Goal: Task Accomplishment & Management: Complete application form

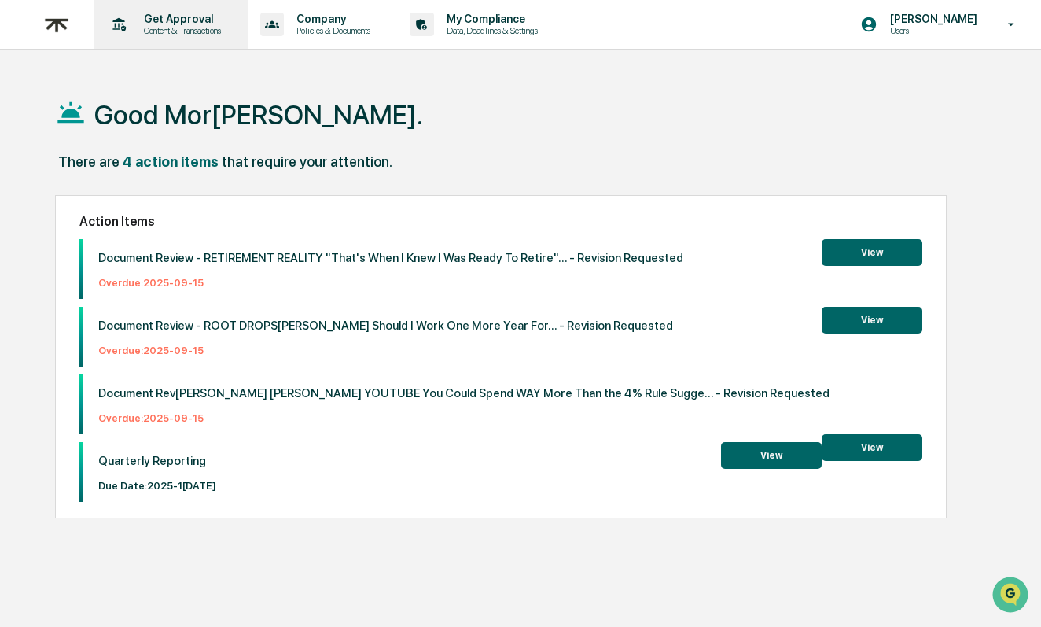
click at [187, 40] on div "Get Approval Content & Transactions" at bounding box center [170, 24] width 138 height 49
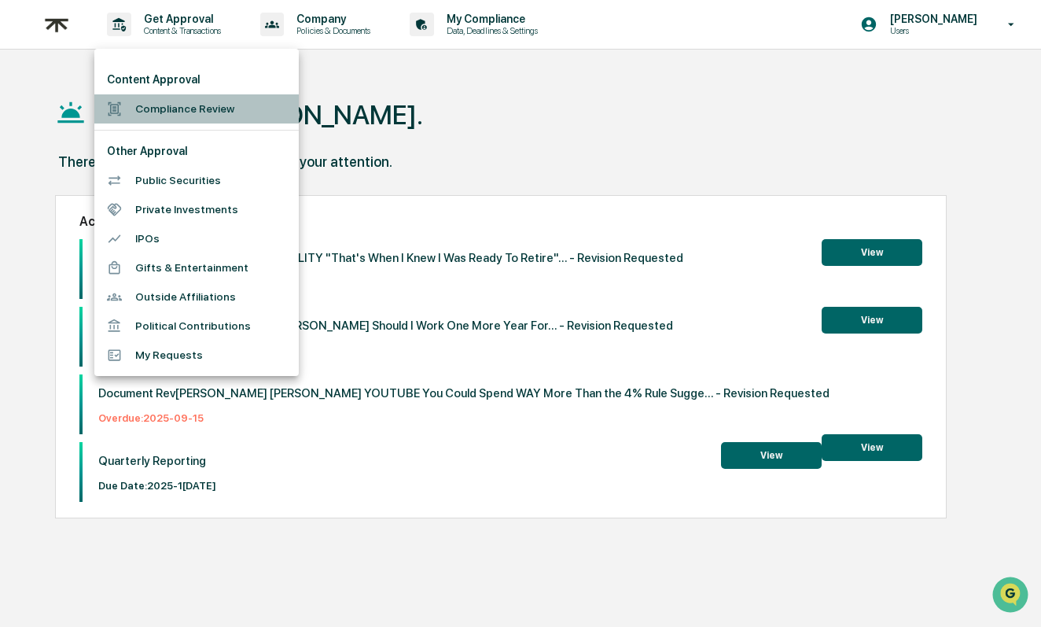
click at [182, 105] on li "Compliance Review" at bounding box center [196, 108] width 204 height 29
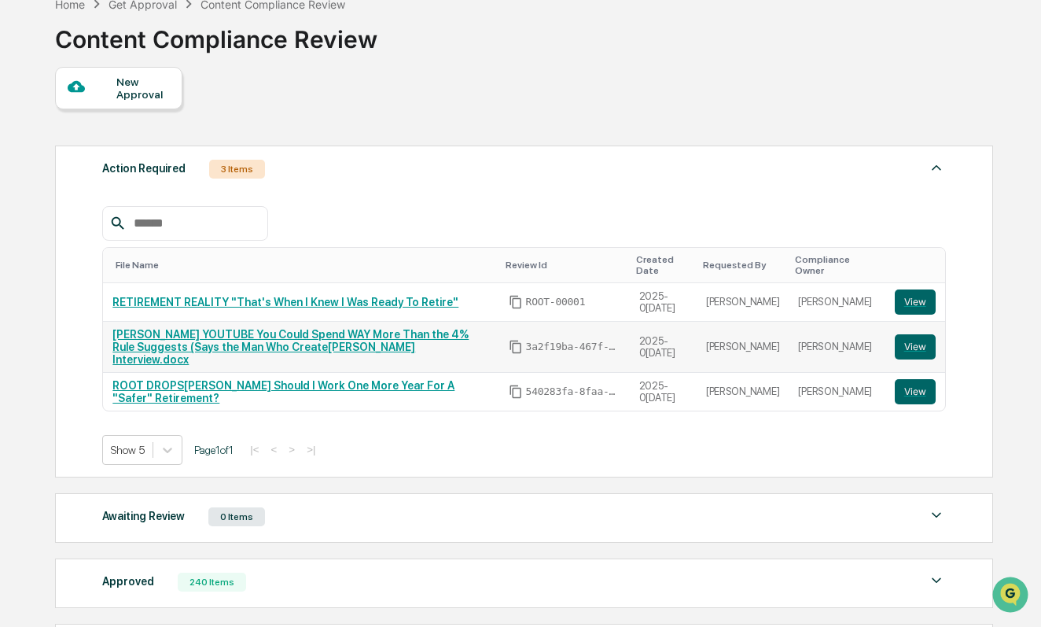
scroll to position [195, 0]
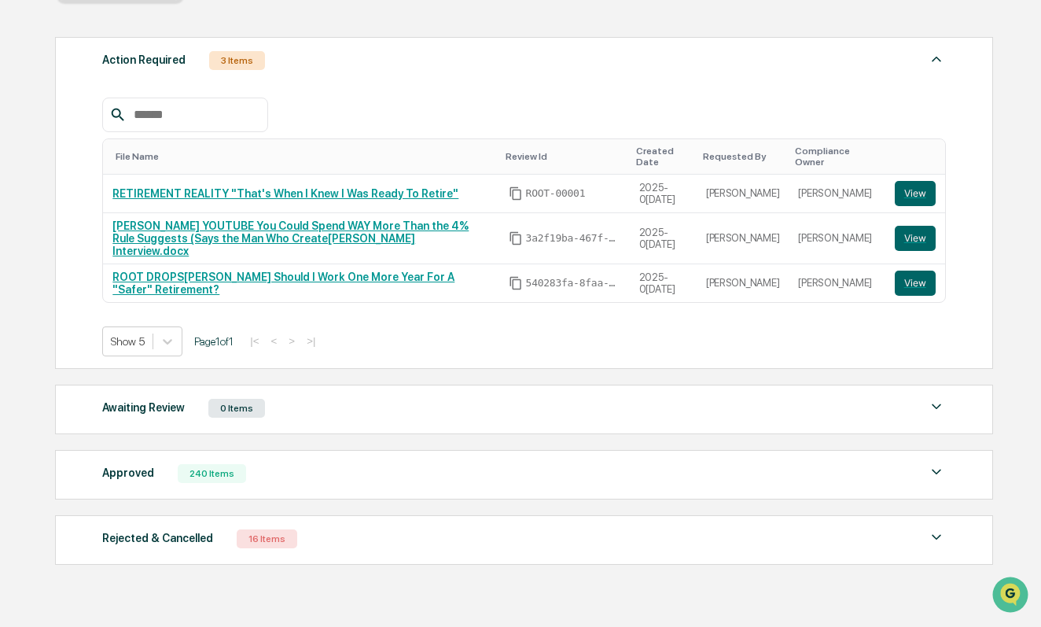
click at [352, 400] on div "Awaiting Review 0 Items" at bounding box center [523, 408] width 843 height 22
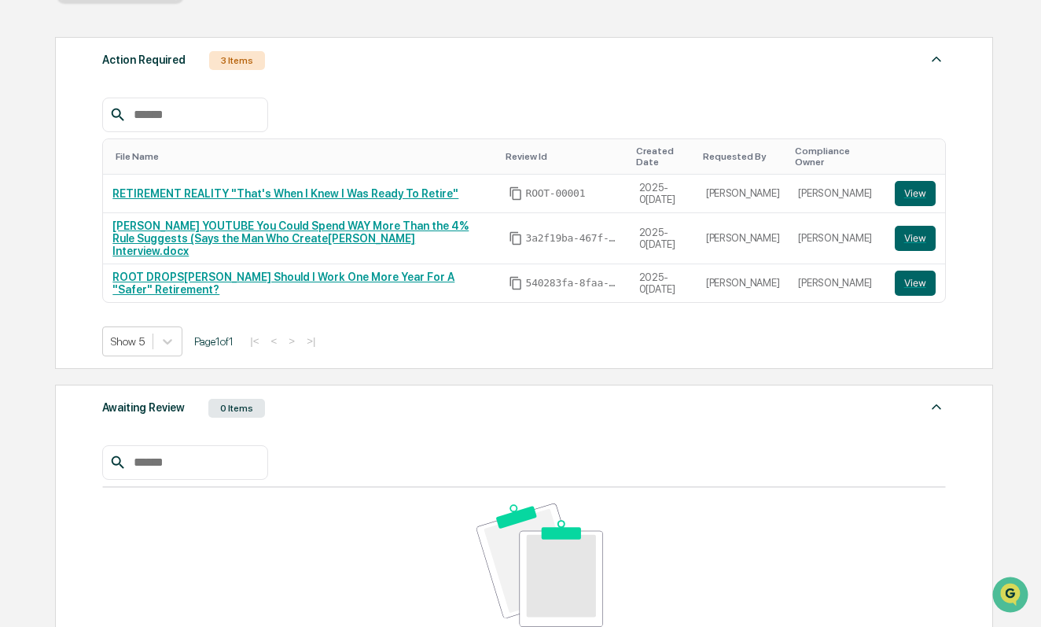
click at [352, 400] on div "Awaiting Review 0 Items" at bounding box center [523, 408] width 843 height 22
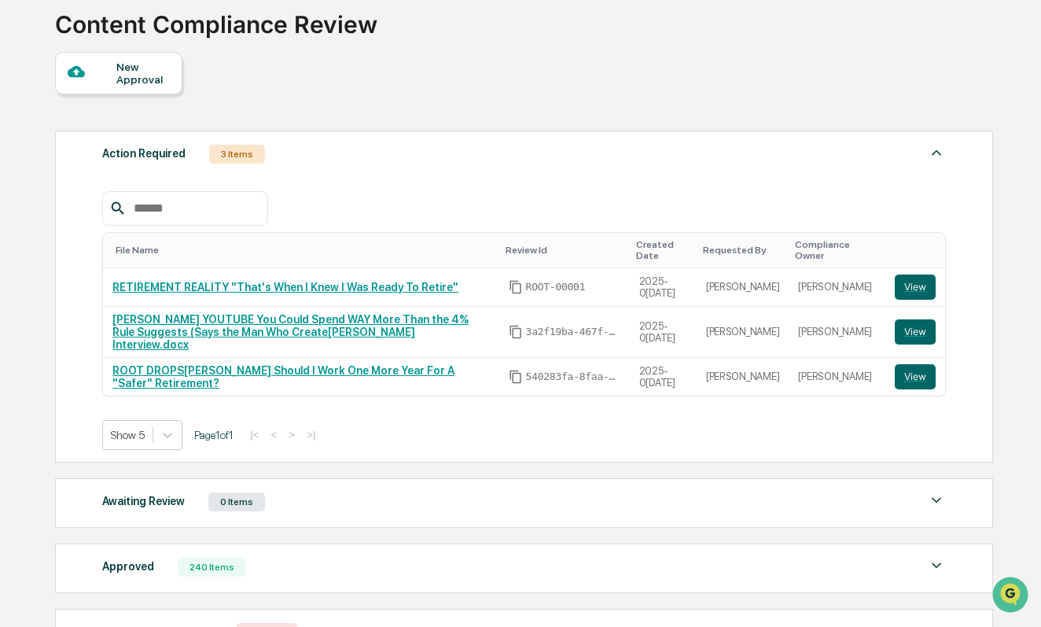
scroll to position [104, 0]
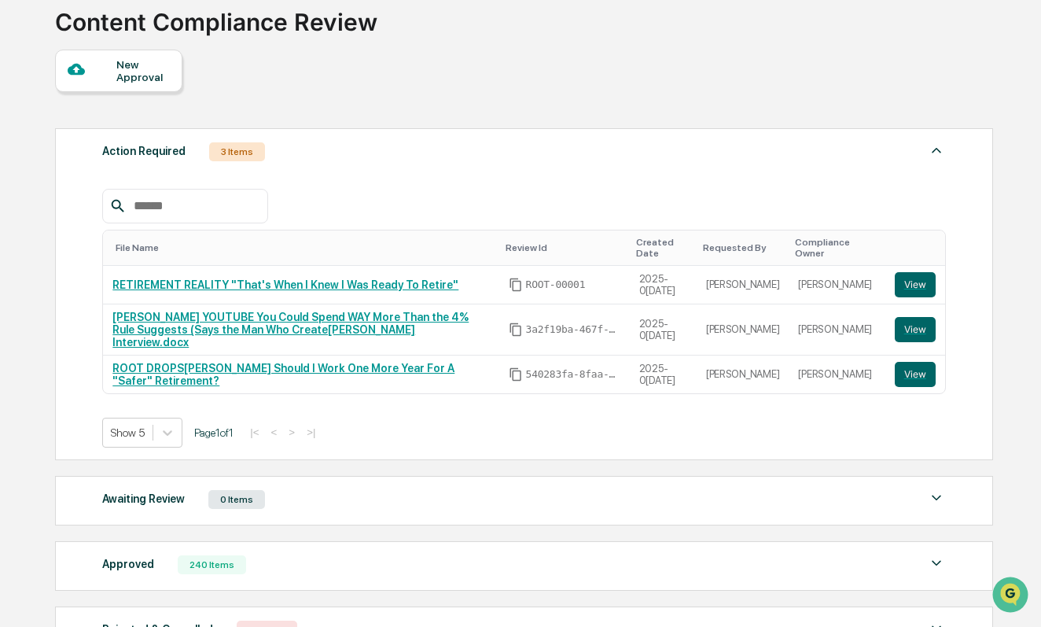
click at [270, 572] on div "Approved 240 Items File Name Review Id Created Date Requested By Compliance Own…" at bounding box center [524, 566] width 939 height 50
click at [112, 89] on div "New Approval" at bounding box center [118, 71] width 127 height 42
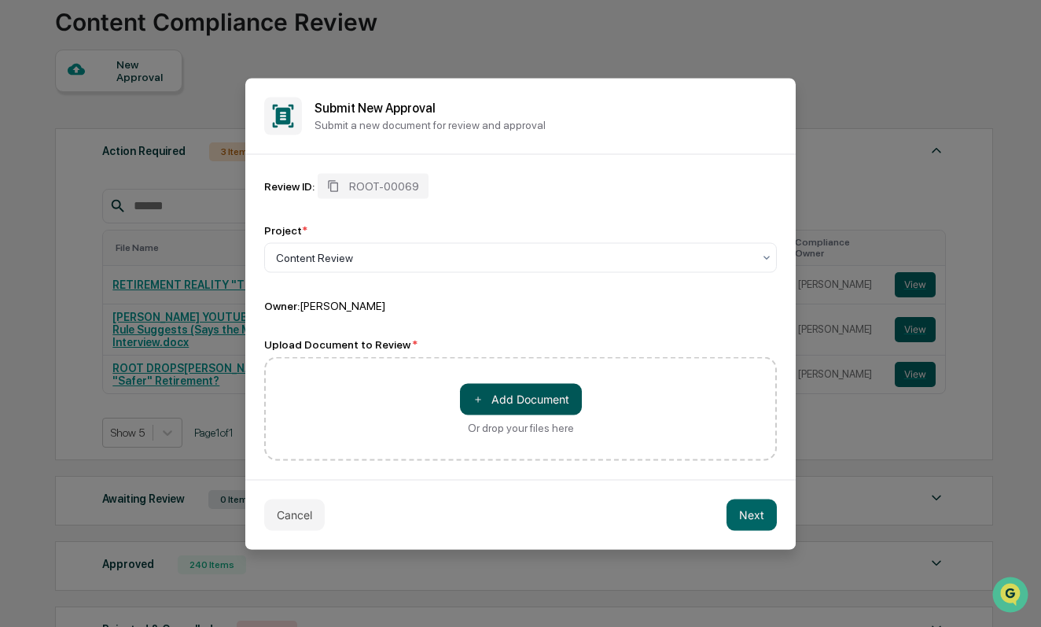
click at [529, 408] on button "＋ Add Document" at bounding box center [521, 398] width 122 height 31
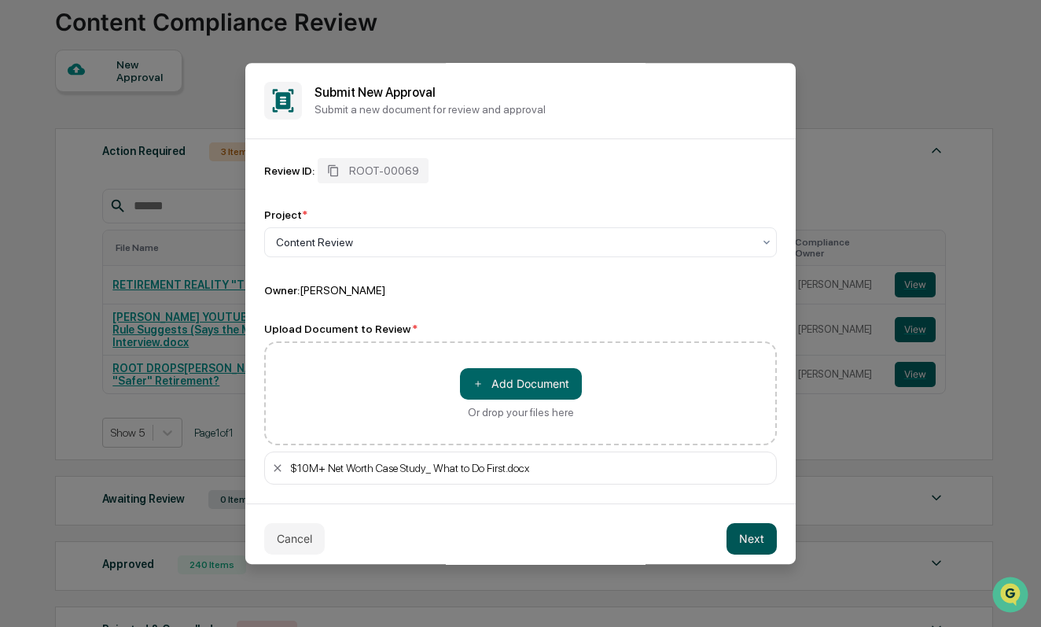
click at [749, 540] on button "Next" at bounding box center [752, 538] width 50 height 31
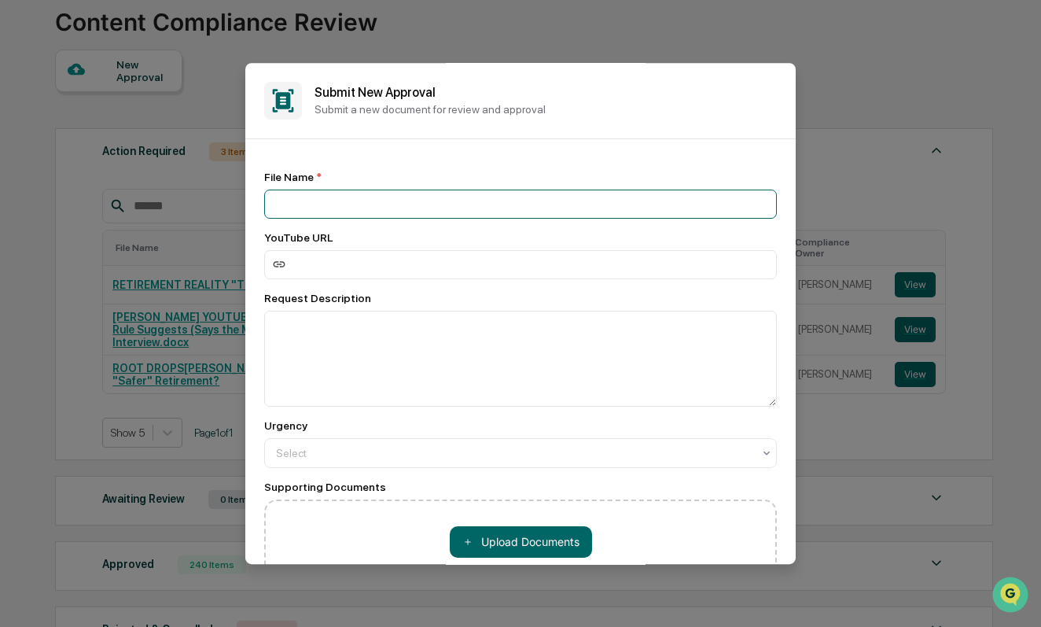
click at [280, 203] on input at bounding box center [520, 204] width 513 height 29
paste input "**********"
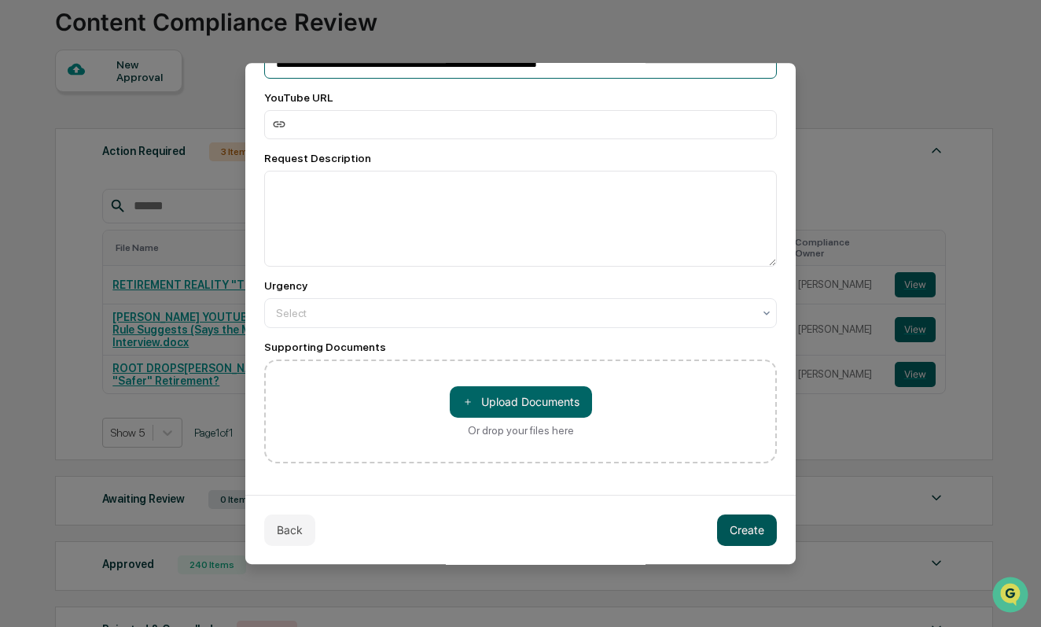
scroll to position [143, 0]
type input "**********"
click at [736, 532] on button "Create" at bounding box center [747, 529] width 60 height 31
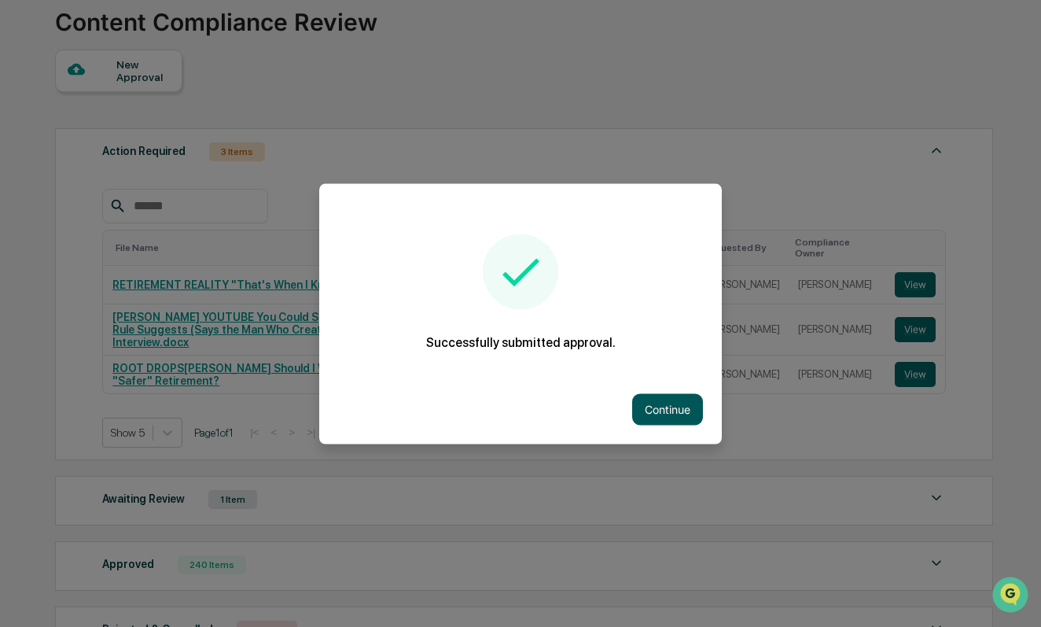
click at [676, 404] on button "Continue" at bounding box center [667, 408] width 71 height 31
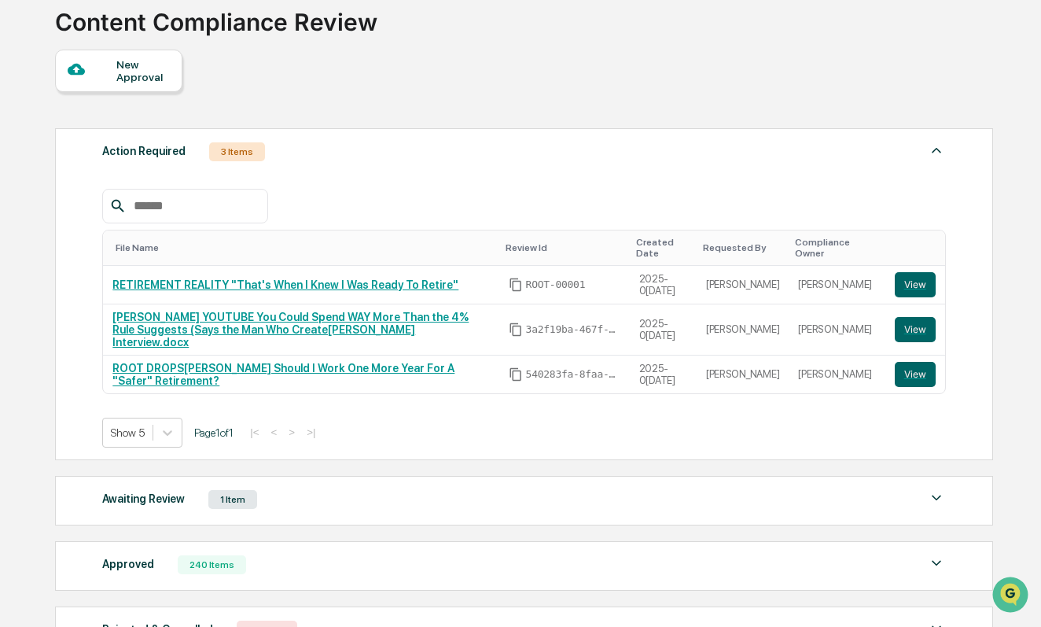
click at [87, 92] on div "New Approval Action Required 3 Items File Name Review Id Created Date Requested…" at bounding box center [523, 357] width 937 height 614
click at [89, 67] on div at bounding box center [93, 71] width 50 height 20
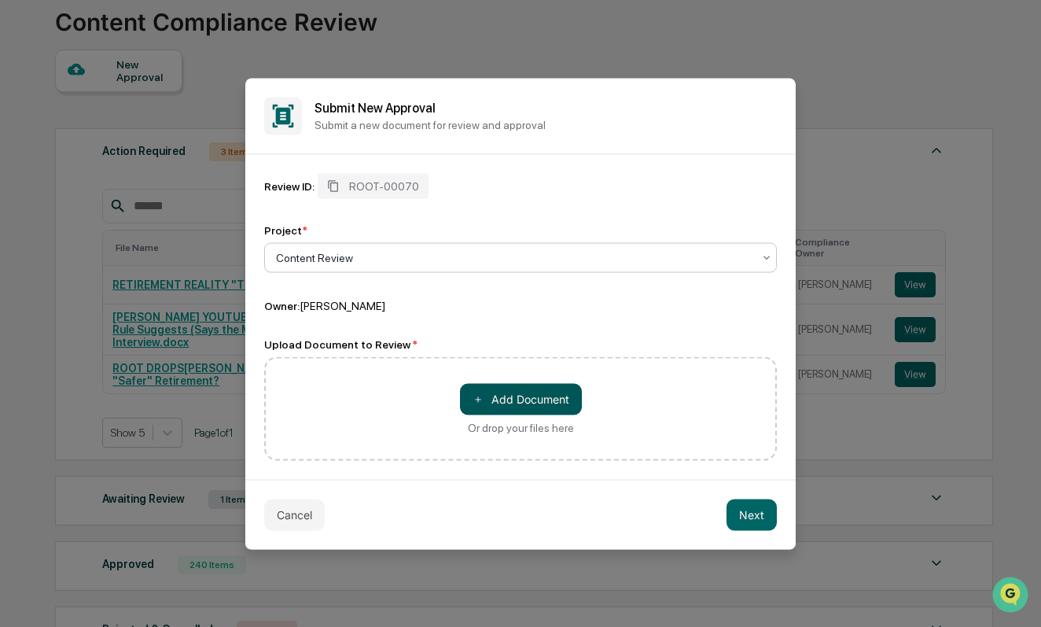
click at [525, 398] on button "＋ Add Document" at bounding box center [521, 398] width 122 height 31
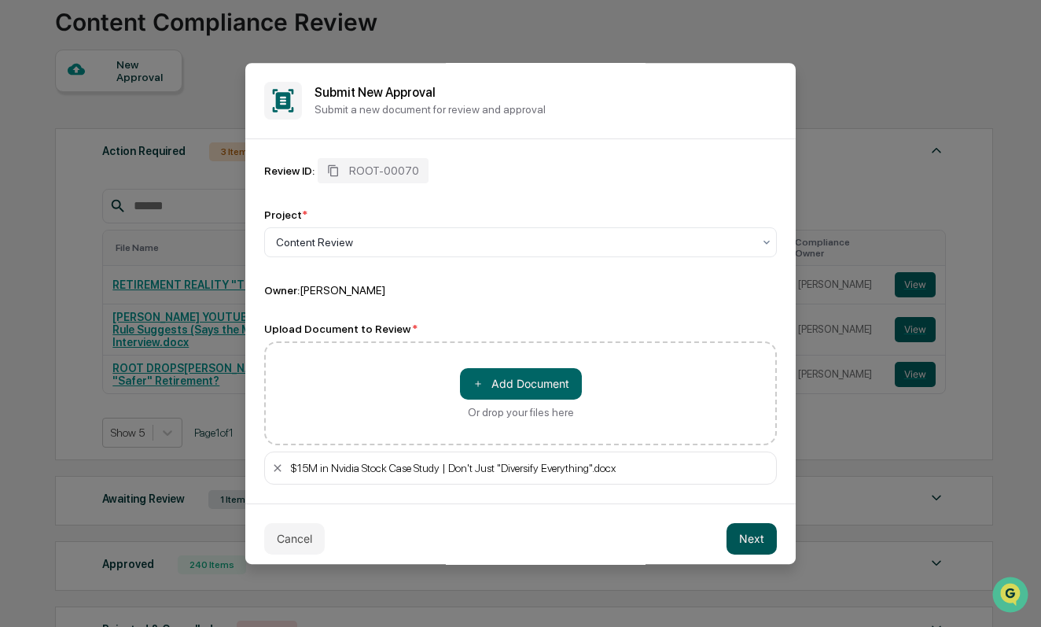
click at [763, 541] on button "Next" at bounding box center [752, 538] width 50 height 31
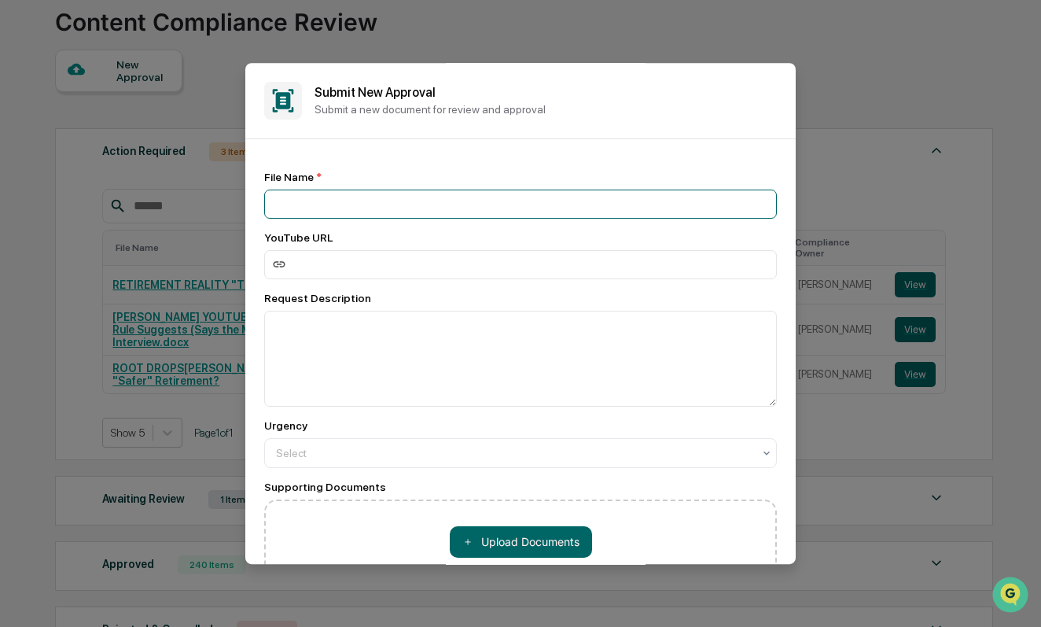
click at [378, 203] on input at bounding box center [520, 204] width 513 height 29
paste input "**********"
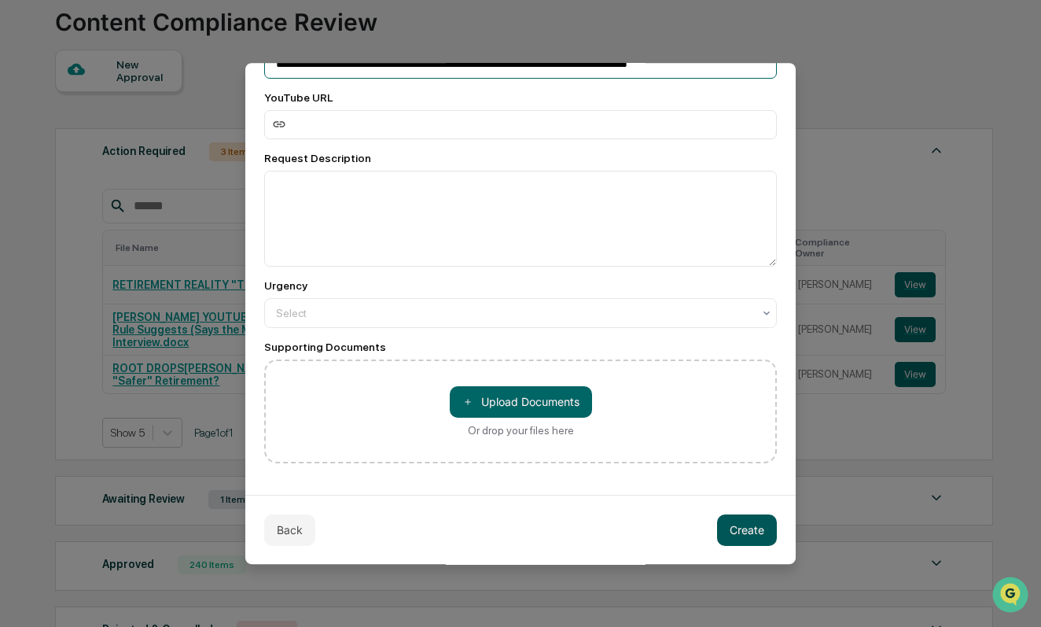
type input "**********"
click at [723, 524] on button "Create" at bounding box center [747, 529] width 60 height 31
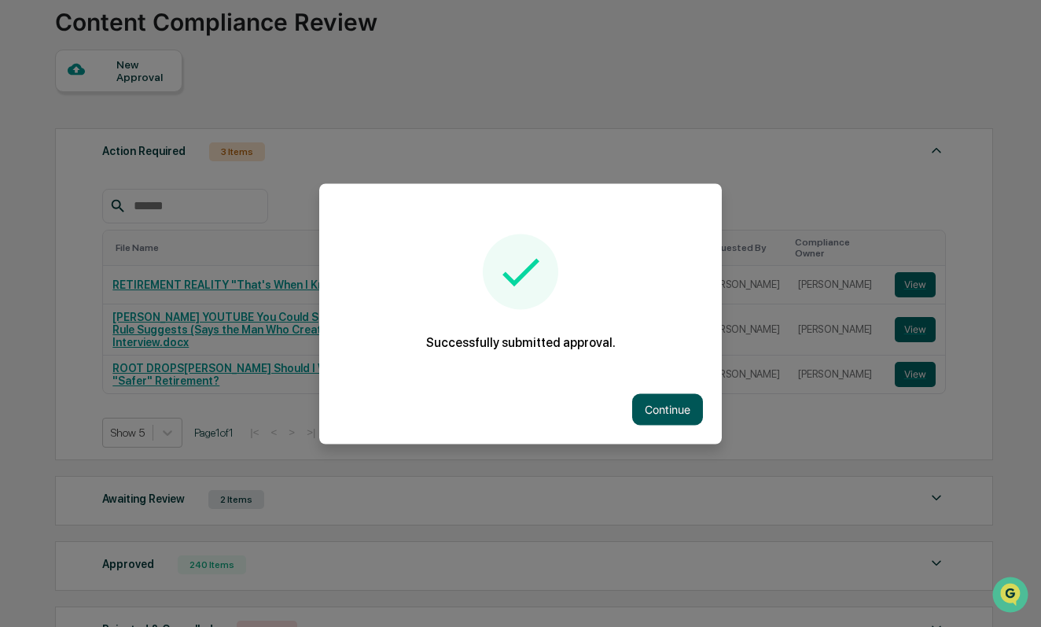
click at [687, 403] on button "Continue" at bounding box center [667, 408] width 71 height 31
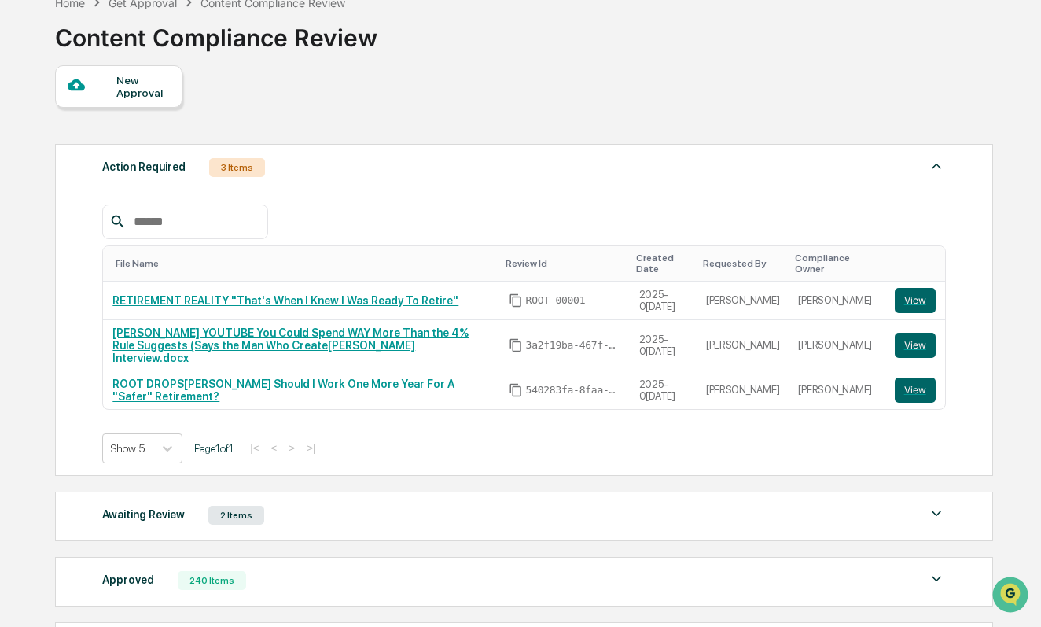
scroll to position [87, 0]
click at [135, 90] on div "New Approval" at bounding box center [142, 87] width 53 height 25
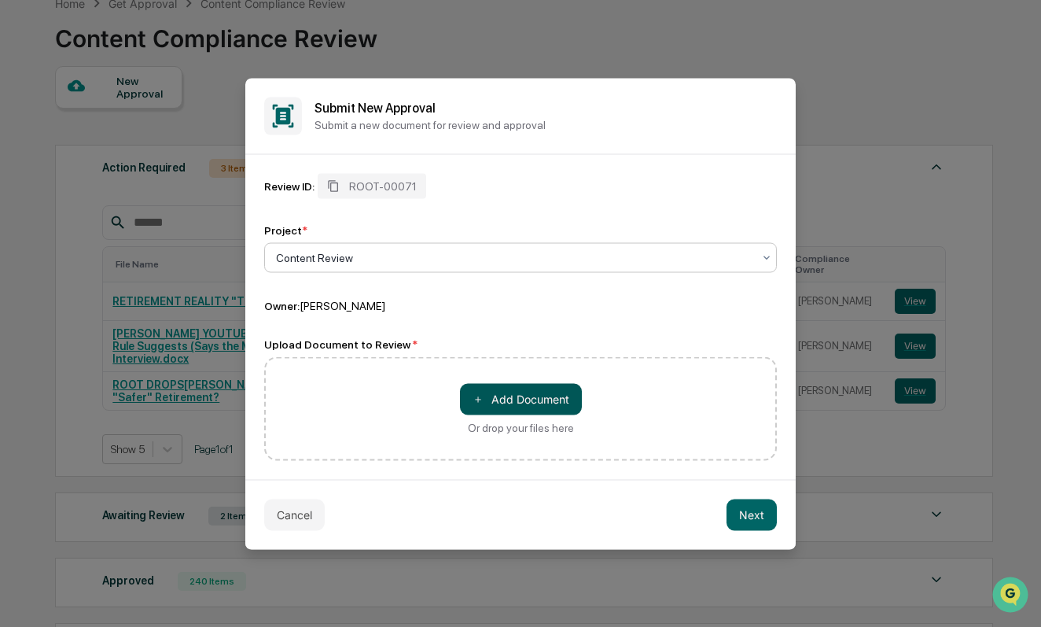
click at [517, 406] on button "＋ Add Document" at bounding box center [521, 398] width 122 height 31
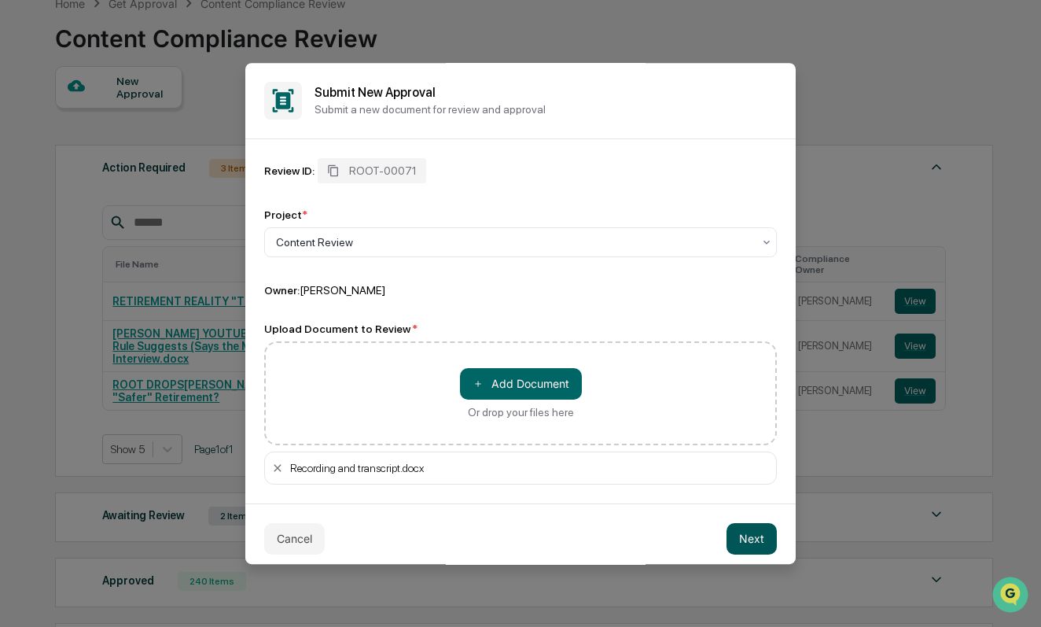
click at [738, 528] on button "Next" at bounding box center [752, 538] width 50 height 31
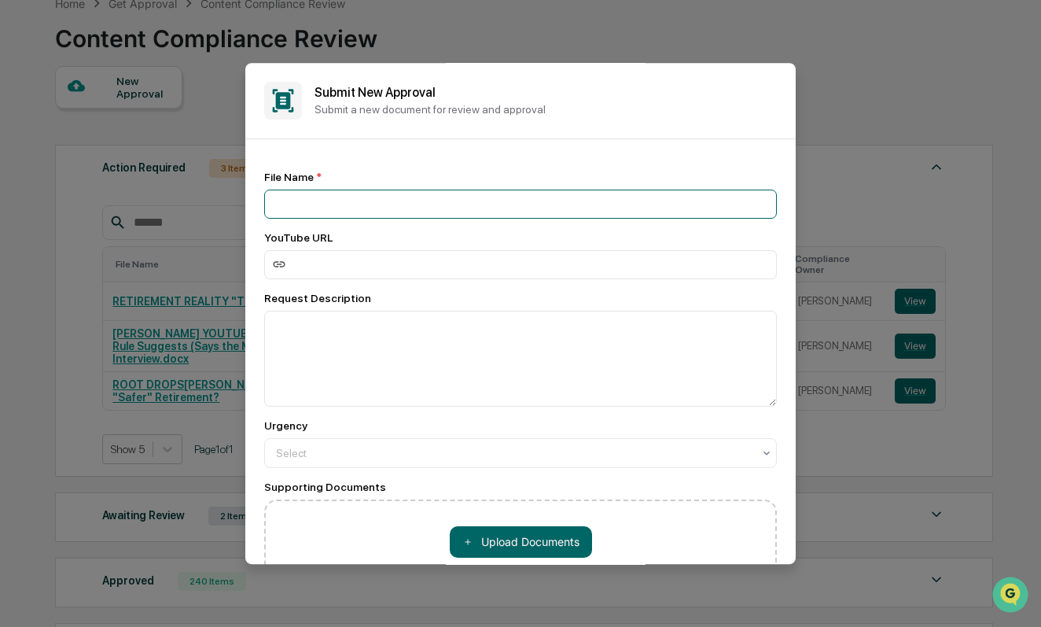
click at [610, 214] on input at bounding box center [520, 204] width 513 height 29
paste input "**********"
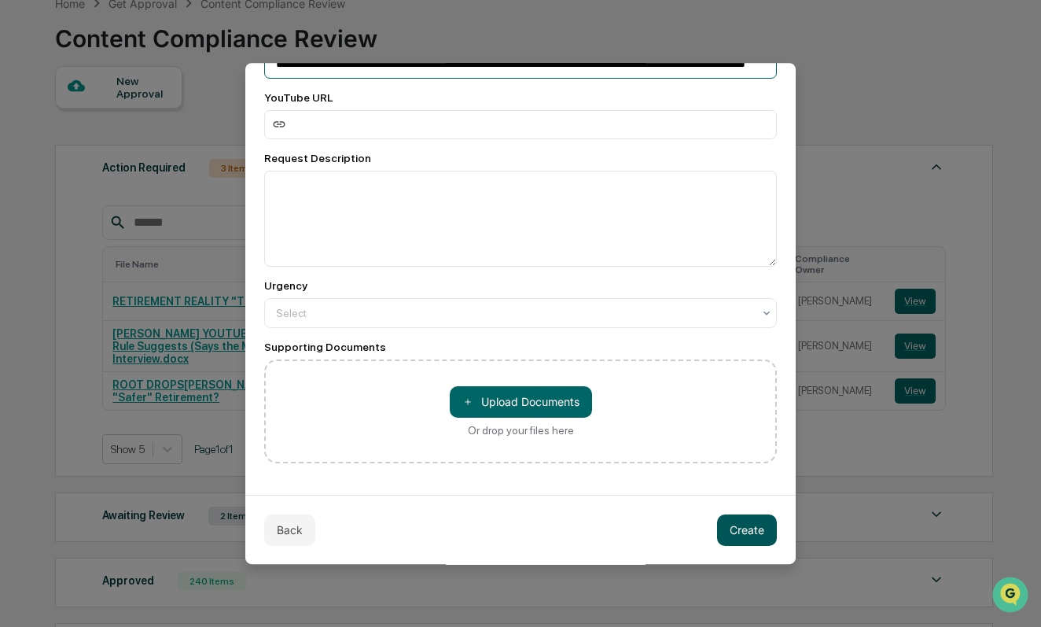
scroll to position [143, 0]
type input "**********"
click at [730, 544] on button "Create" at bounding box center [747, 529] width 60 height 31
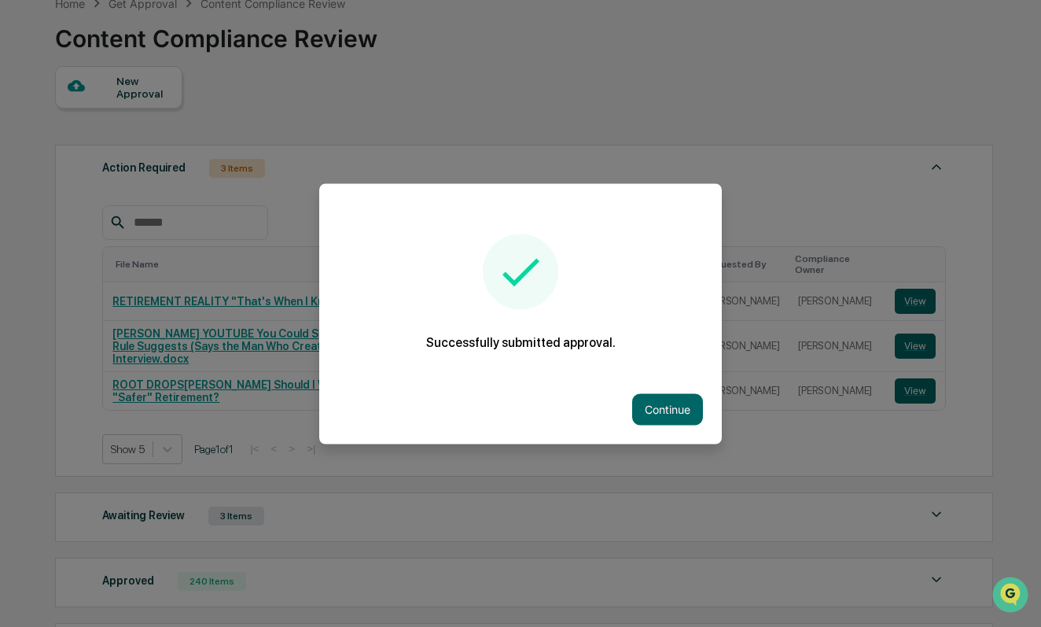
click at [671, 409] on button "Continue" at bounding box center [667, 408] width 71 height 31
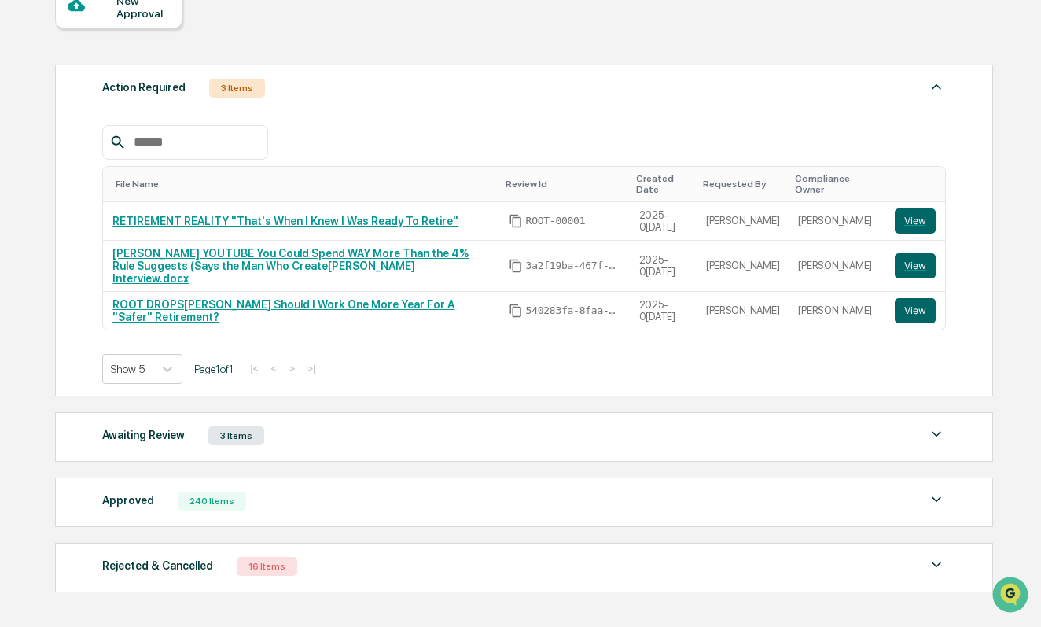
click at [545, 490] on div "Approved 240 Items" at bounding box center [523, 501] width 843 height 22
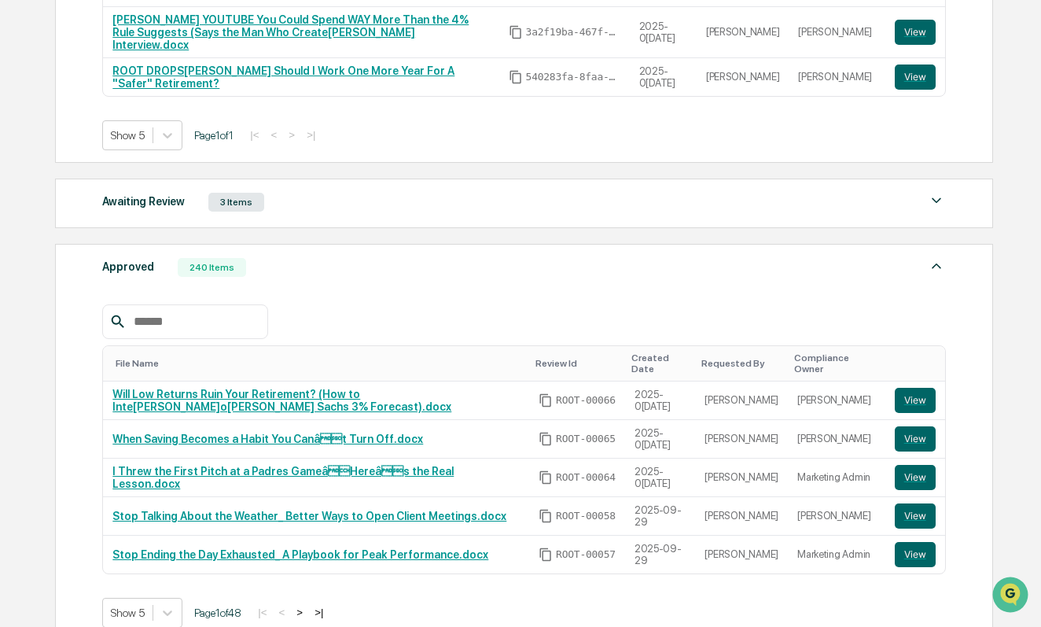
scroll to position [406, 0]
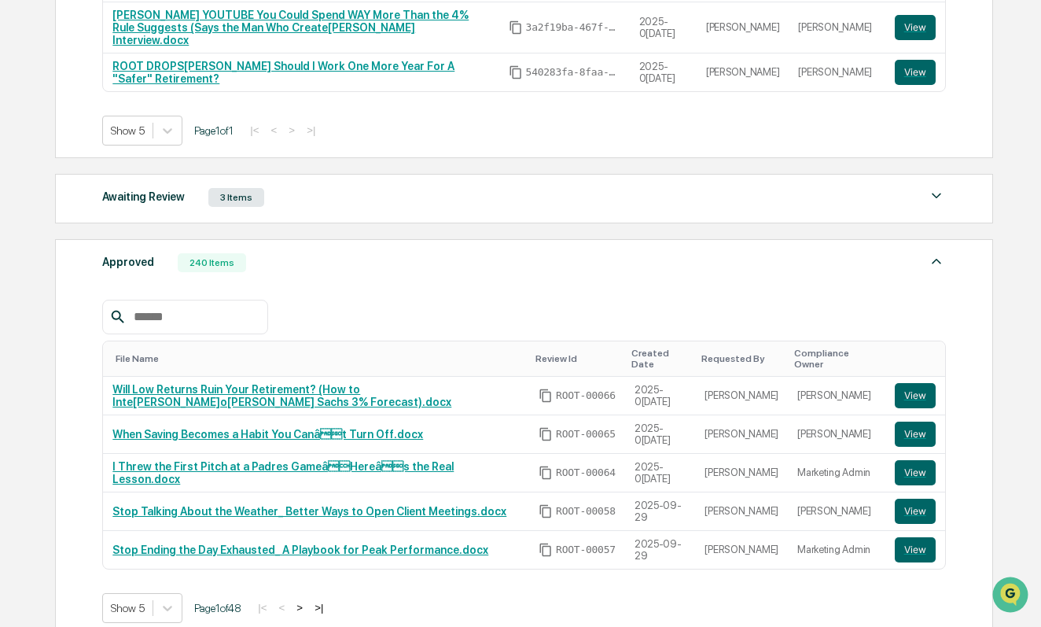
click at [307, 601] on button ">" at bounding box center [300, 607] width 16 height 13
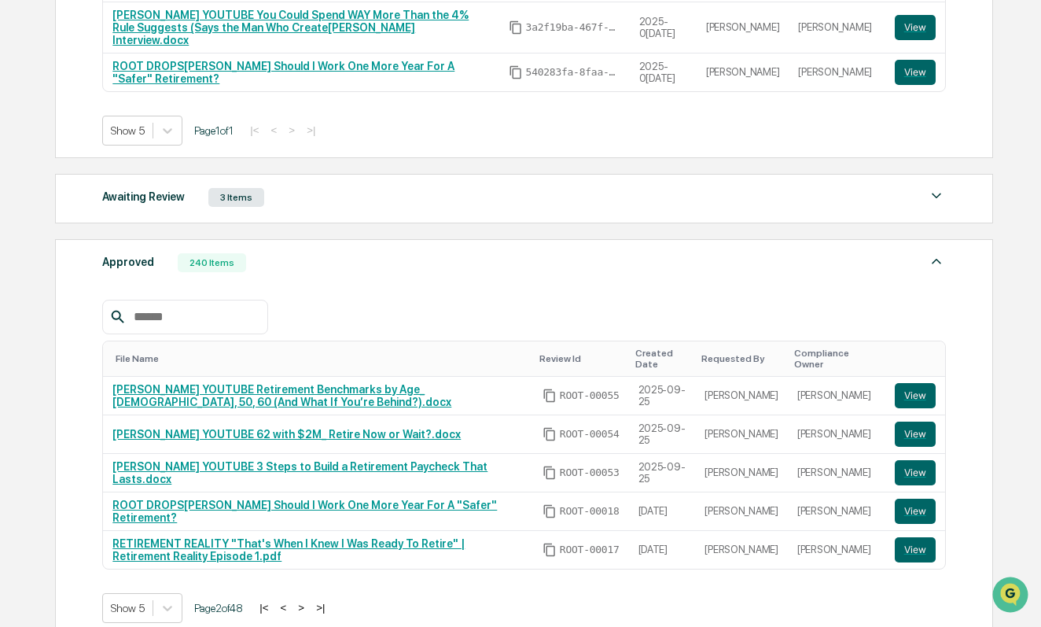
click at [292, 601] on button "<" at bounding box center [284, 607] width 16 height 13
